Goal: Information Seeking & Learning: Learn about a topic

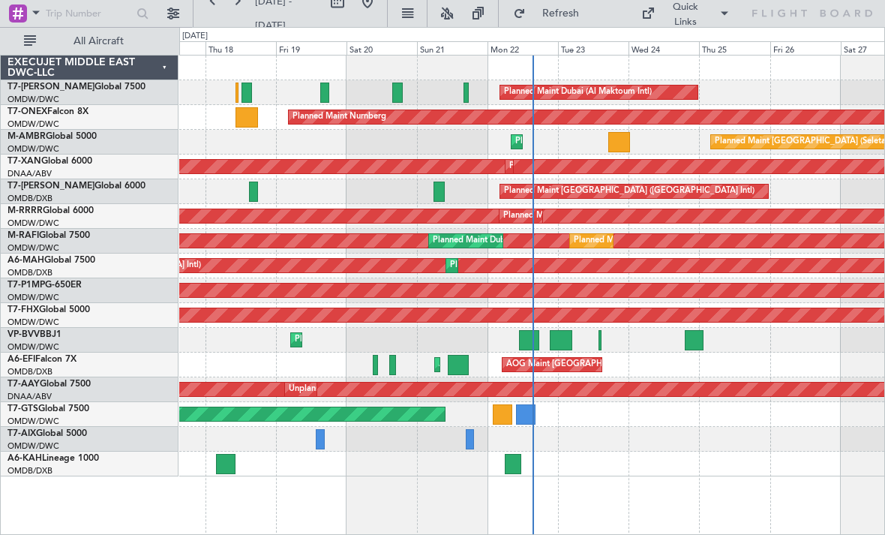
click at [44, 263] on link "A6-MAH Global 7500" at bounding box center [52, 260] width 88 height 9
click at [529, 338] on div at bounding box center [529, 340] width 21 height 20
click at [458, 367] on div at bounding box center [458, 365] width 20 height 20
click at [561, 339] on div at bounding box center [561, 340] width 22 height 20
click at [602, 345] on div "Planned Maint Dubai (Al Maktoum Intl) Planned Maint [GEOGRAPHIC_DATA] (Al Makto…" at bounding box center [531, 340] width 705 height 25
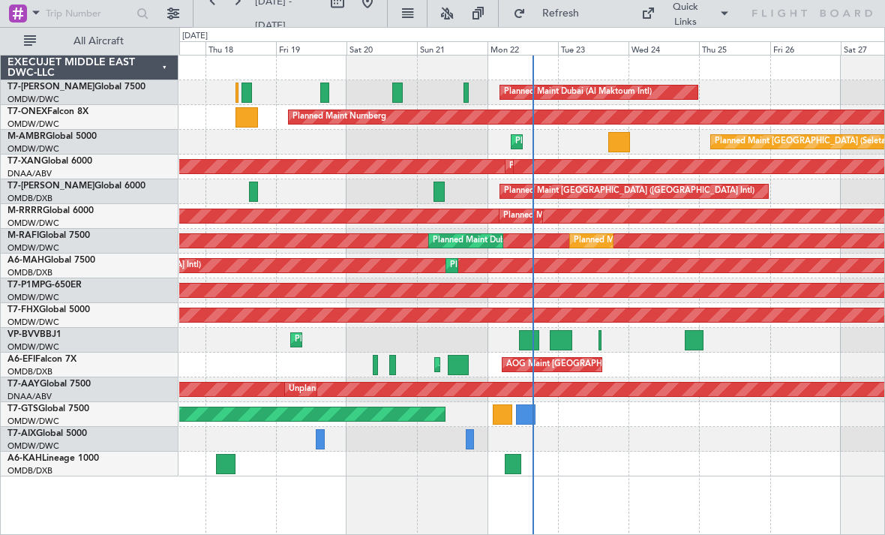
click at [599, 342] on div at bounding box center [601, 340] width 4 height 20
click at [692, 337] on div at bounding box center [694, 340] width 19 height 20
click at [32, 282] on span "T7-P1MP" at bounding box center [27, 285] width 38 height 9
click at [35, 116] on span "T7-ONEX" at bounding box center [28, 111] width 40 height 9
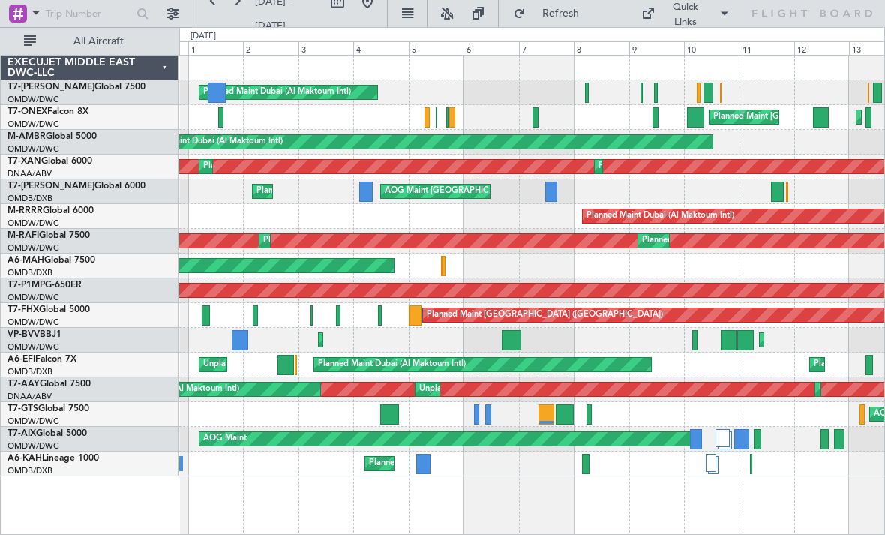
click at [50, 412] on link "T7-GTS Global 7500" at bounding box center [49, 408] width 82 height 9
click at [53, 411] on link "T7-GTS Global 7500" at bounding box center [49, 408] width 82 height 9
click at [32, 235] on span "M-RAFI" at bounding box center [24, 235] width 32 height 9
click at [163, 66] on div "EXECUJET MIDDLE EAST DWC-LLC" at bounding box center [90, 68] width 178 height 25
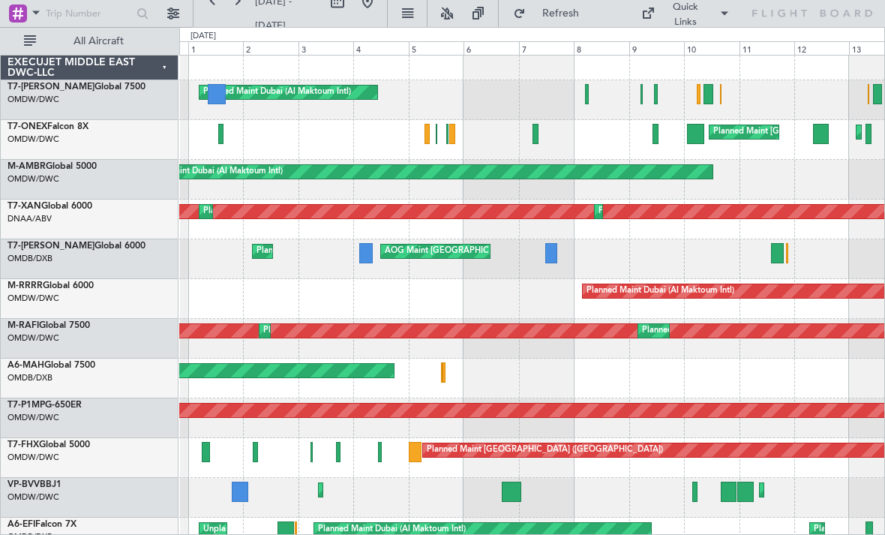
click at [167, 66] on div "EXECUJET MIDDLE EAST DWC-LLC" at bounding box center [90, 68] width 178 height 25
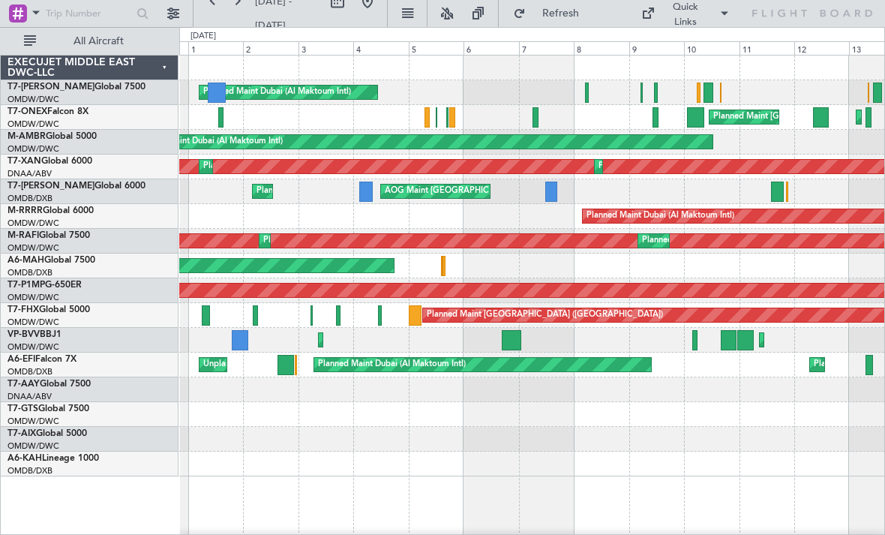
click at [29, 119] on link "OMDW/DWC Dubai (Al Maktoum Intl)" at bounding box center [34, 124] width 52 height 11
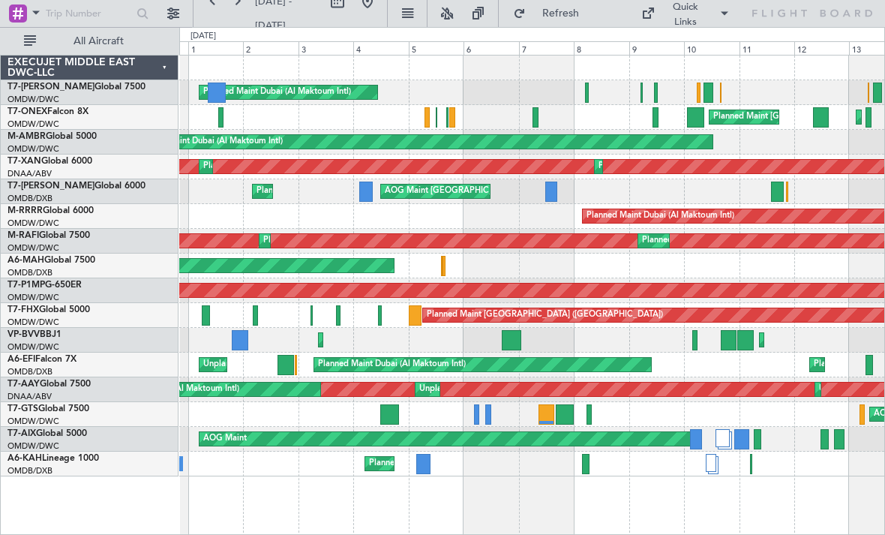
click at [44, 190] on link "T7-AZIZI Global 6000" at bounding box center [77, 186] width 138 height 9
click at [41, 90] on link "T7-AYA Global 7500" at bounding box center [77, 87] width 138 height 9
click at [59, 434] on link "T7-AIX Global 5000" at bounding box center [48, 433] width 80 height 9
click at [24, 140] on span "M-AMBR" at bounding box center [27, 136] width 38 height 9
click at [52, 302] on link "OMDW/DWC Dubai (Al Maktoum Intl)" at bounding box center [34, 297] width 52 height 11
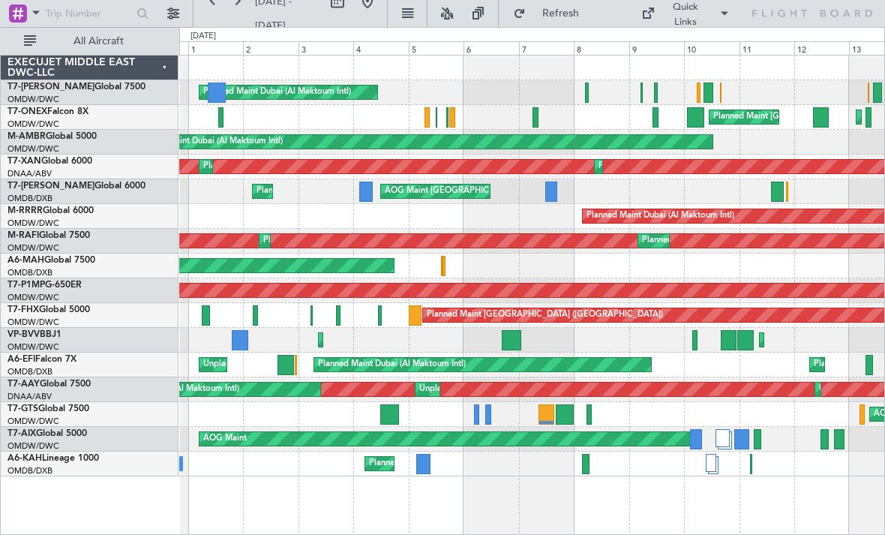
click at [86, 313] on link "T7-FHX Global 5000" at bounding box center [49, 309] width 83 height 9
